Goal: Transaction & Acquisition: Purchase product/service

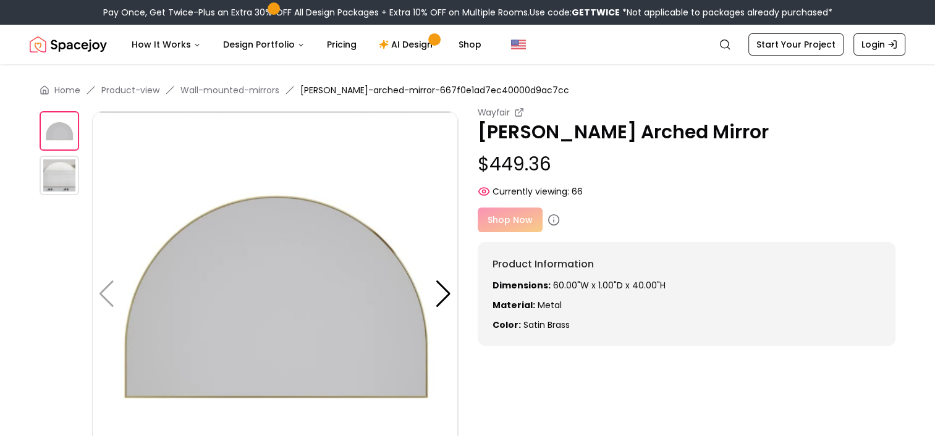
click at [327, 309] on img at bounding box center [275, 294] width 366 height 366
click at [219, 89] on link "Wall-mounted-mirrors" at bounding box center [229, 90] width 99 height 12
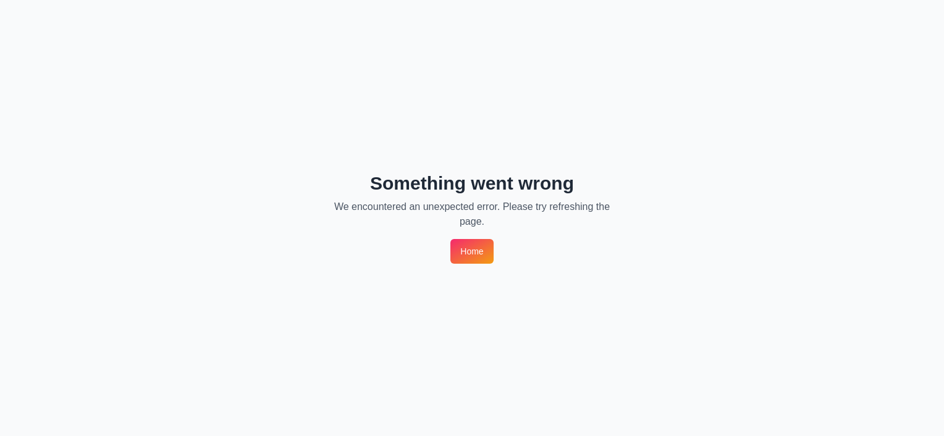
click at [468, 250] on link "Home" at bounding box center [471, 251] width 43 height 25
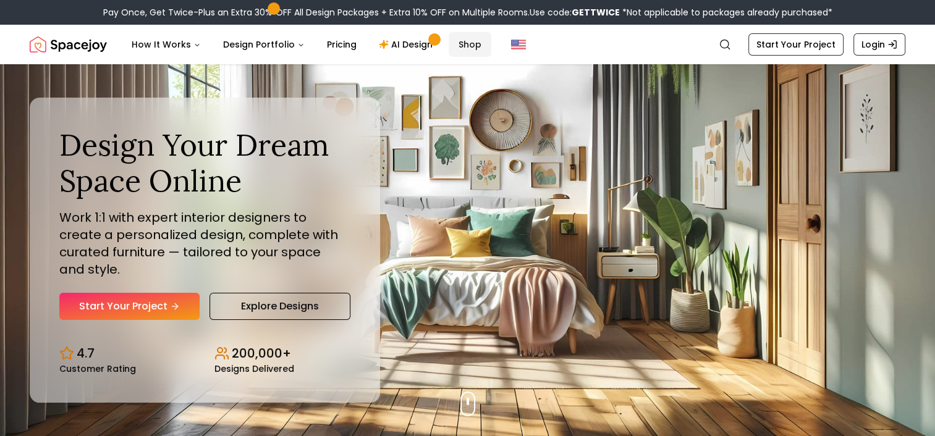
click at [466, 43] on link "Shop" at bounding box center [469, 44] width 43 height 25
